Goal: Navigation & Orientation: Find specific page/section

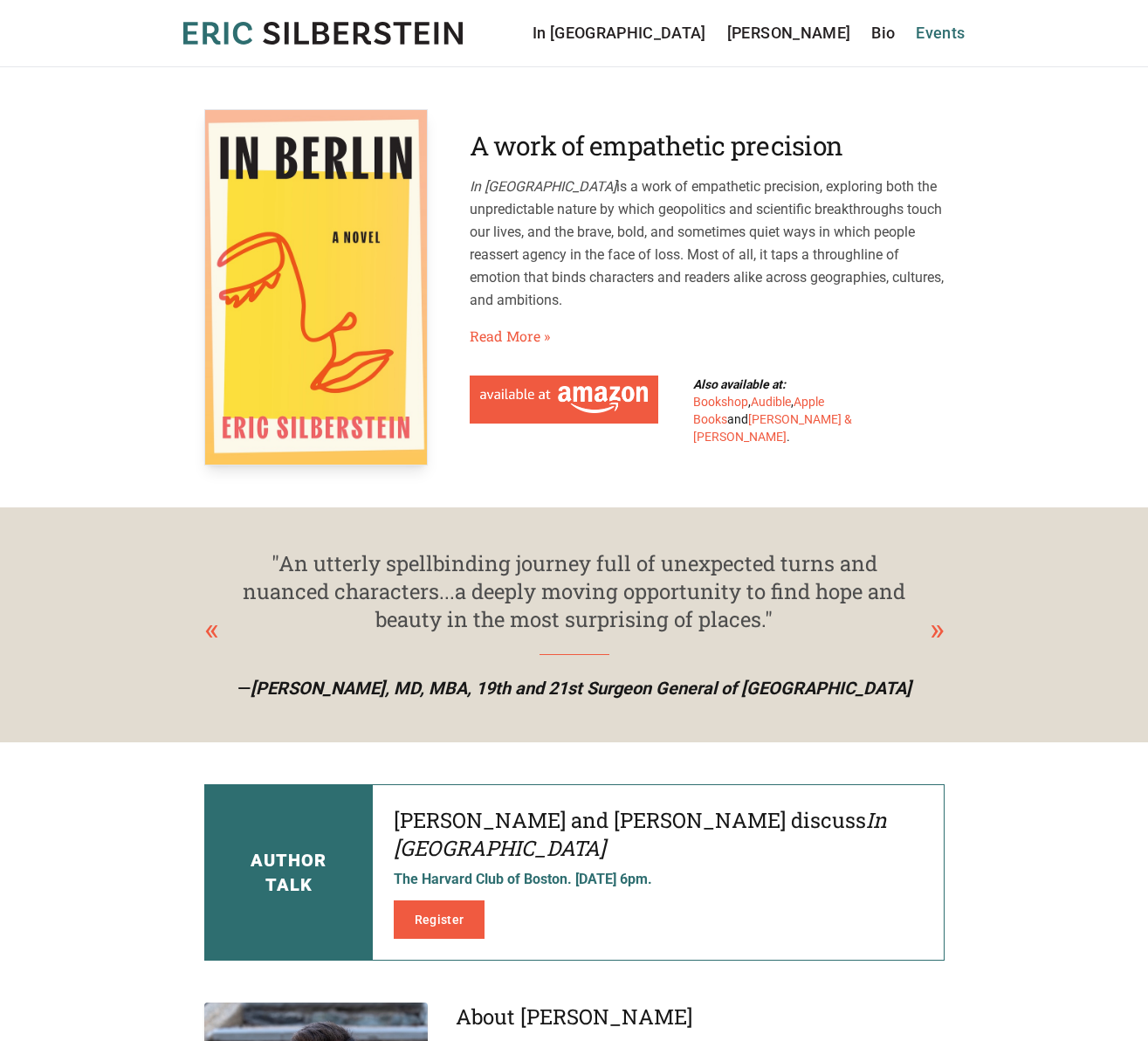
click at [940, 28] on link "Events" at bounding box center [940, 33] width 49 height 25
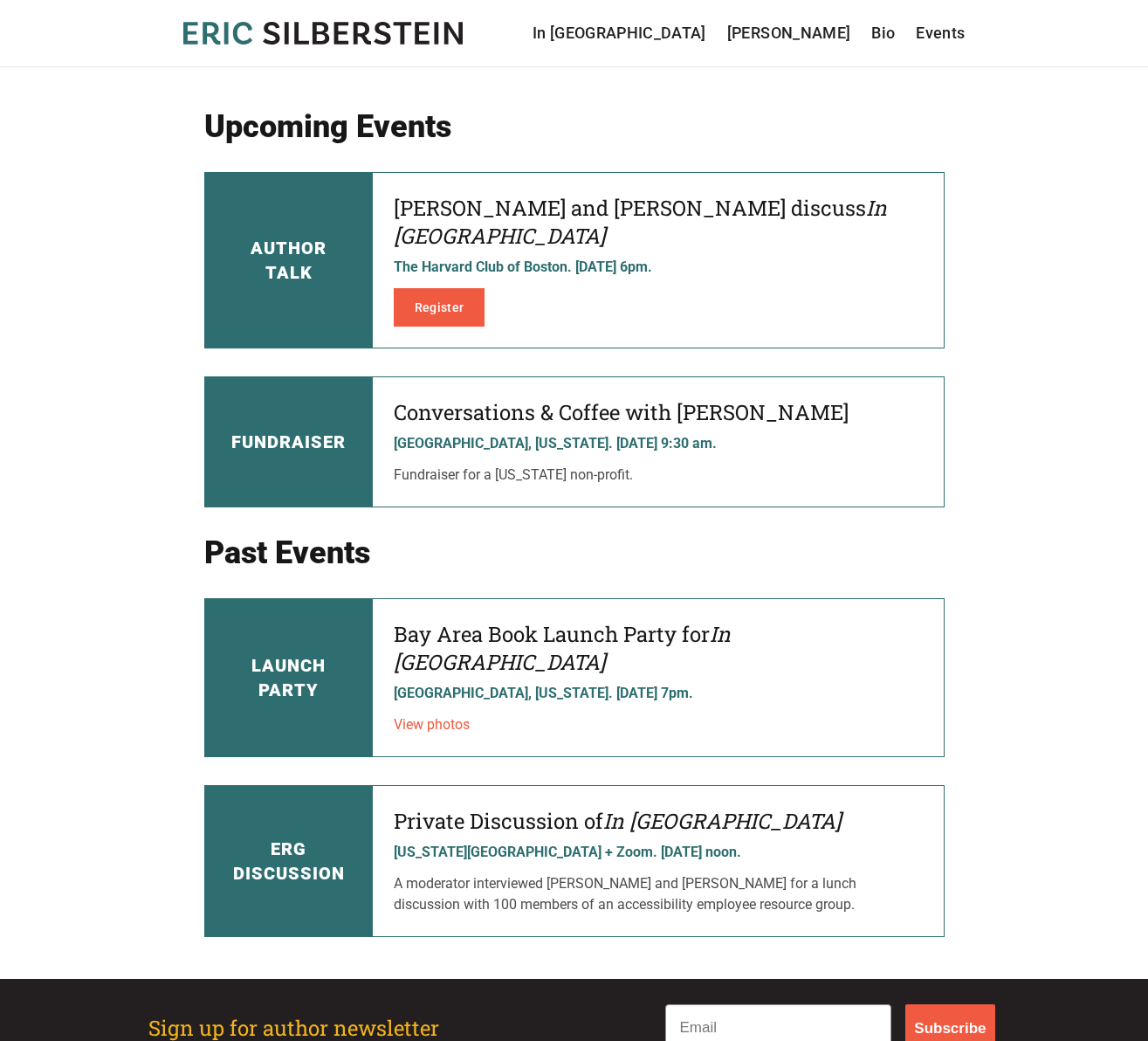
click at [415, 715] on p "View photos" at bounding box center [658, 725] width 529 height 21
click at [419, 717] on link "View photos" at bounding box center [432, 725] width 76 height 17
